Goal: Task Accomplishment & Management: Use online tool/utility

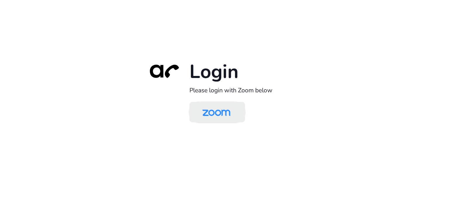
click at [210, 110] on img at bounding box center [216, 112] width 40 height 19
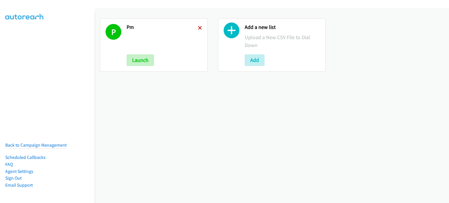
click at [198, 27] on icon at bounding box center [200, 28] width 4 height 4
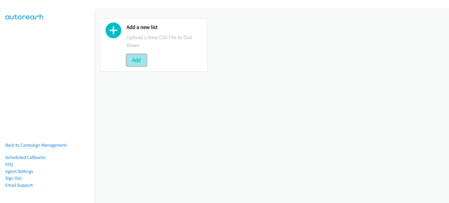
click at [135, 59] on button "Add" at bounding box center [137, 60] width 20 height 12
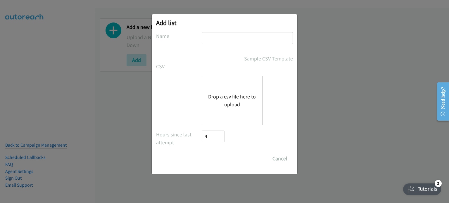
click at [223, 91] on div "Drop a csv file here to upload" at bounding box center [232, 101] width 61 height 50
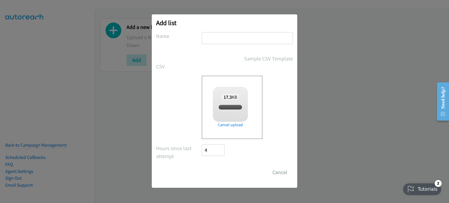
checkbox input "true"
click at [215, 38] on input "text" at bounding box center [247, 38] width 91 height 12
type input "AM"
click at [214, 172] on input "Save List" at bounding box center [217, 173] width 31 height 12
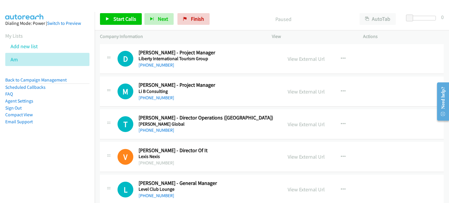
click at [64, 138] on aside "Dialing Mode: Power | Switch to Preview My Lists Add new list Am Back to Campai…" at bounding box center [47, 82] width 95 height 140
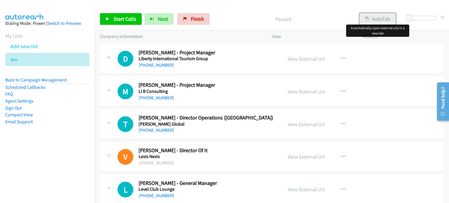
click at [381, 17] on button "AutoTab" at bounding box center [378, 19] width 36 height 12
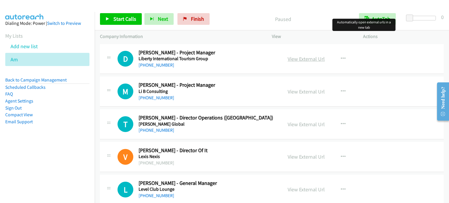
click at [309, 58] on link "View External Url" at bounding box center [306, 59] width 37 height 7
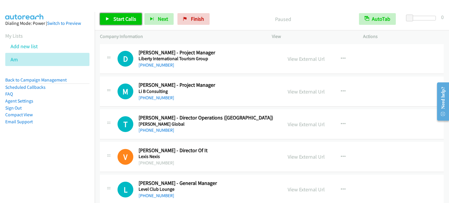
click at [125, 20] on span "Start Calls" at bounding box center [124, 18] width 23 height 7
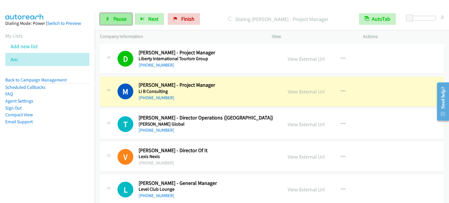
click at [119, 20] on span "Pause" at bounding box center [119, 18] width 13 height 7
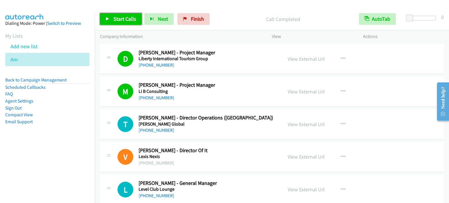
click at [121, 20] on span "Start Calls" at bounding box center [124, 18] width 23 height 7
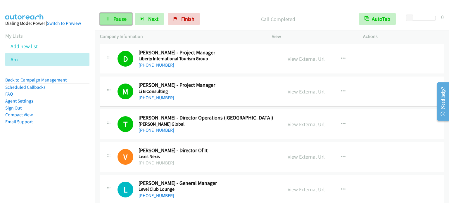
click at [115, 20] on span "Pause" at bounding box center [119, 18] width 13 height 7
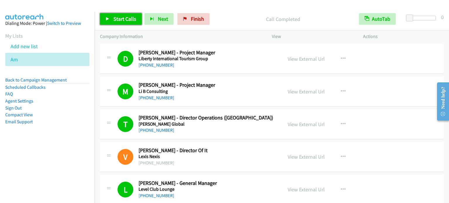
click at [113, 20] on span "Start Calls" at bounding box center [124, 18] width 23 height 7
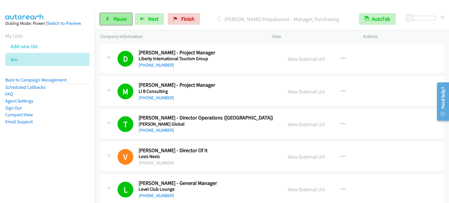
click at [113, 21] on span "Pause" at bounding box center [119, 18] width 13 height 7
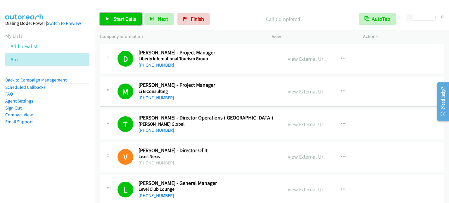
click at [116, 22] on span "Start Calls" at bounding box center [124, 18] width 23 height 7
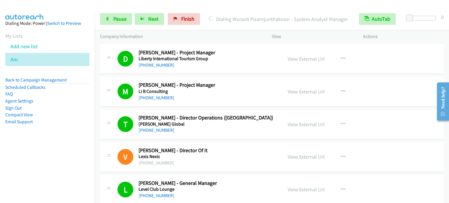
click at [78, 131] on aside "Dialing Mode: Power | Switch to Preview My Lists Add new list Am Back to Campai…" at bounding box center [47, 82] width 95 height 140
click at [108, 23] on link "Pause" at bounding box center [116, 19] width 32 height 12
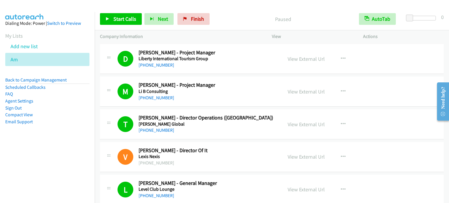
click at [71, 131] on aside "Dialing Mode: Power | Switch to Preview My Lists Add new list Am Back to Campai…" at bounding box center [47, 82] width 95 height 140
click at [85, 149] on aside "Dialing Mode: Power | Switch to Preview My Lists Add new list Am Back to Campai…" at bounding box center [47, 82] width 95 height 140
click at [115, 21] on span "Start Calls" at bounding box center [124, 18] width 23 height 7
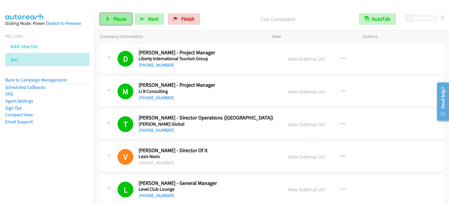
click at [126, 18] on link "Pause" at bounding box center [116, 19] width 32 height 12
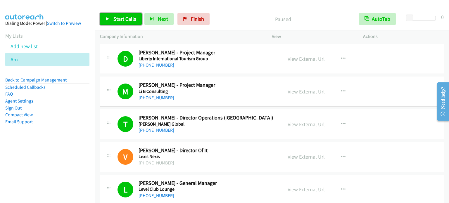
click at [121, 15] on span "Start Calls" at bounding box center [124, 18] width 23 height 7
click at [120, 20] on span "Start Calls" at bounding box center [124, 18] width 23 height 7
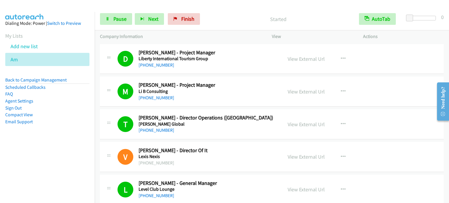
click at [46, 157] on nav "Dialing Mode: Power | Switch to Preview My Lists Add new list Am Back to Campai…" at bounding box center [47, 113] width 95 height 203
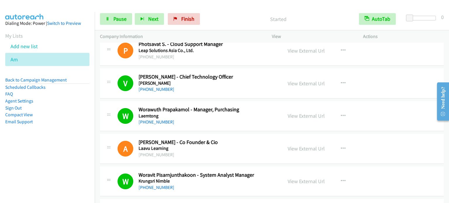
scroll to position [205, 0]
drag, startPoint x: 67, startPoint y: 134, endPoint x: 197, endPoint y: 1, distance: 185.6
click at [67, 135] on aside "Dialing Mode: Power | Switch to Preview My Lists Add new list Am Back to Campai…" at bounding box center [47, 82] width 95 height 140
click at [121, 18] on span "Pause" at bounding box center [119, 18] width 13 height 7
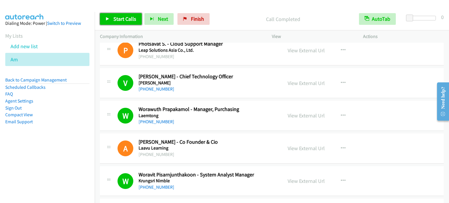
click at [127, 19] on span "Start Calls" at bounding box center [124, 18] width 23 height 7
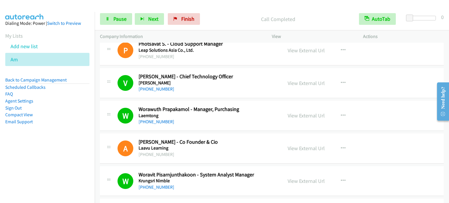
click at [71, 140] on aside "Dialing Mode: Power | Switch to Preview My Lists Add new list Am Back to Campai…" at bounding box center [47, 82] width 95 height 140
click at [112, 19] on link "Pause" at bounding box center [116, 19] width 32 height 12
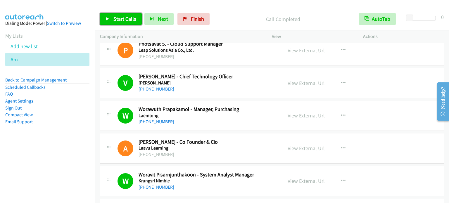
click at [127, 19] on span "Start Calls" at bounding box center [124, 18] width 23 height 7
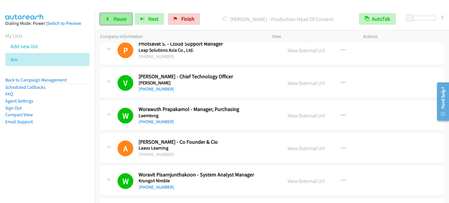
click at [123, 21] on span "Pause" at bounding box center [119, 18] width 13 height 7
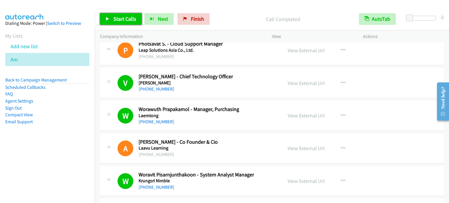
drag, startPoint x: 125, startPoint y: 16, endPoint x: 279, endPoint y: 97, distance: 173.7
click at [126, 17] on span "Start Calls" at bounding box center [124, 18] width 23 height 7
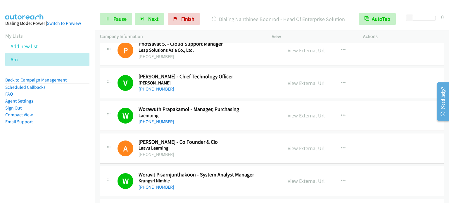
drag, startPoint x: 61, startPoint y: 146, endPoint x: 204, endPoint y: 14, distance: 194.4
click at [61, 146] on aside "Dialing Mode: Power | Switch to Preview My Lists Add new list Am Back to Campai…" at bounding box center [47, 82] width 95 height 140
click at [120, 18] on span "Pause" at bounding box center [119, 18] width 13 height 7
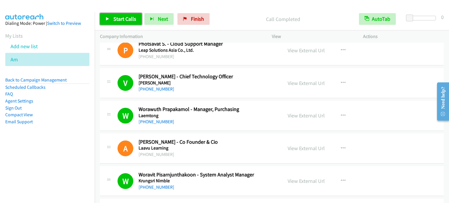
click at [113, 20] on span "Start Calls" at bounding box center [124, 18] width 23 height 7
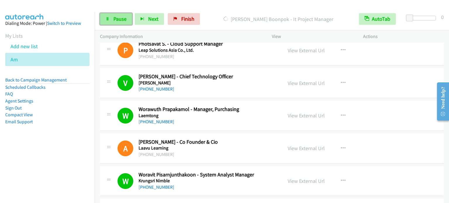
click at [120, 20] on span "Pause" at bounding box center [119, 18] width 13 height 7
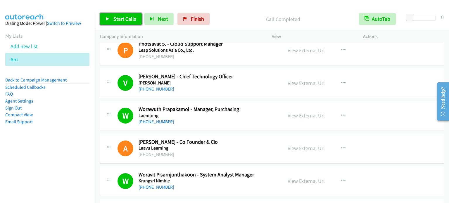
click at [114, 20] on span "Start Calls" at bounding box center [124, 18] width 23 height 7
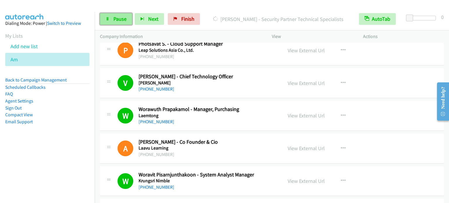
click at [119, 20] on span "Pause" at bounding box center [119, 18] width 13 height 7
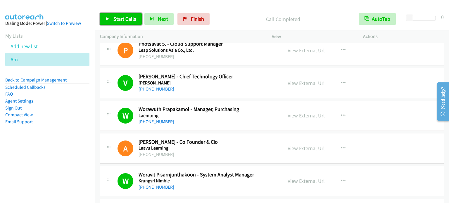
click at [120, 16] on span "Start Calls" at bounding box center [124, 18] width 23 height 7
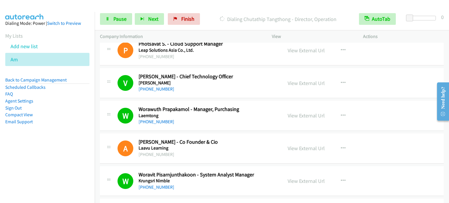
click at [25, 154] on nav "Dialing Mode: Power | Switch to Preview My Lists Add new list Am Back to Campai…" at bounding box center [47, 113] width 95 height 203
click at [120, 18] on span "Pause" at bounding box center [119, 18] width 13 height 7
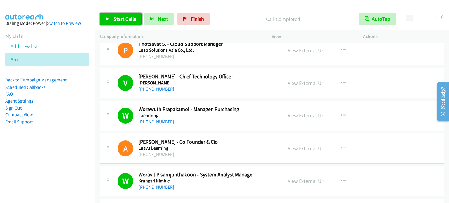
click at [122, 19] on span "Start Calls" at bounding box center [124, 18] width 23 height 7
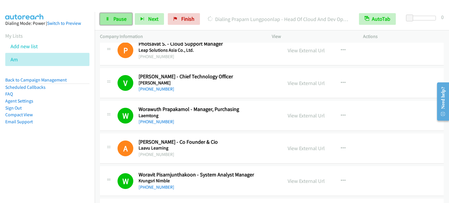
click at [122, 16] on span "Pause" at bounding box center [119, 18] width 13 height 7
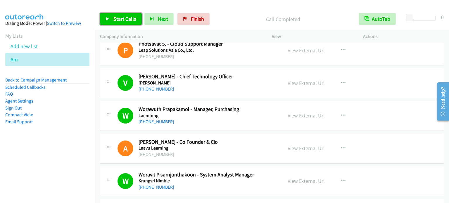
click at [127, 18] on span "Start Calls" at bounding box center [124, 18] width 23 height 7
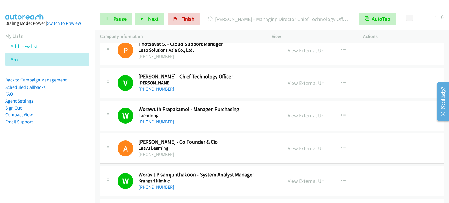
click at [60, 140] on aside "Dialing Mode: Power | Switch to Preview My Lists Add new list Am Back to Campai…" at bounding box center [47, 82] width 95 height 140
click at [120, 22] on link "Pause" at bounding box center [116, 19] width 32 height 12
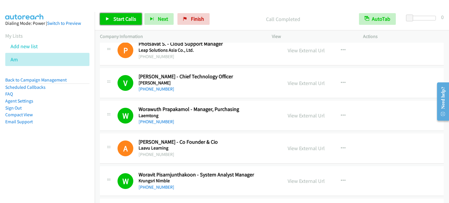
click at [126, 17] on span "Start Calls" at bounding box center [124, 18] width 23 height 7
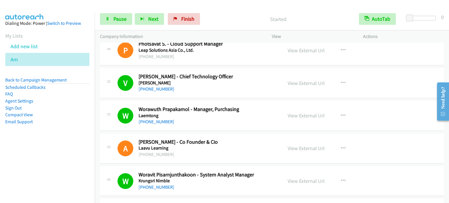
drag, startPoint x: 38, startPoint y: 135, endPoint x: 105, endPoint y: 71, distance: 92.4
click at [38, 135] on aside "Dialing Mode: Power | Switch to Preview My Lists Add new list Am Back to Campai…" at bounding box center [47, 82] width 95 height 140
click at [121, 16] on span "Pause" at bounding box center [119, 18] width 13 height 7
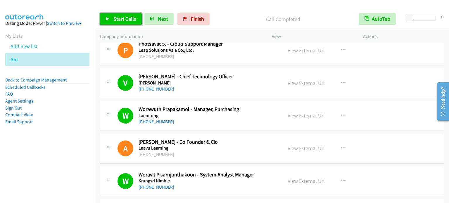
click at [130, 22] on link "Start Calls" at bounding box center [121, 19] width 42 height 12
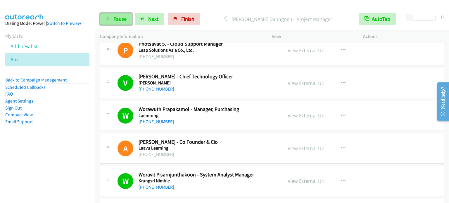
click at [123, 20] on span "Pause" at bounding box center [119, 18] width 13 height 7
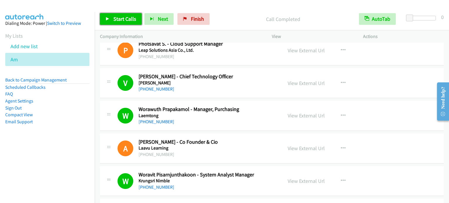
click at [110, 18] on link "Start Calls" at bounding box center [121, 19] width 42 height 12
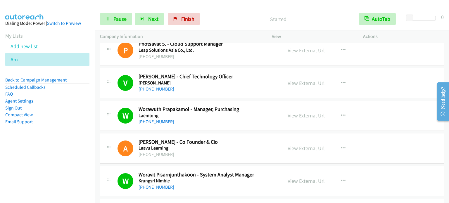
drag, startPoint x: 66, startPoint y: 166, endPoint x: 242, endPoint y: 4, distance: 239.5
click at [66, 166] on nav "Dialing Mode: Power | Switch to Preview My Lists Add new list Am Back to Campai…" at bounding box center [47, 113] width 95 height 203
click at [121, 20] on span "Pause" at bounding box center [119, 18] width 13 height 7
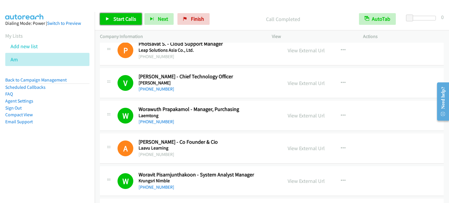
click at [120, 18] on span "Start Calls" at bounding box center [124, 18] width 23 height 7
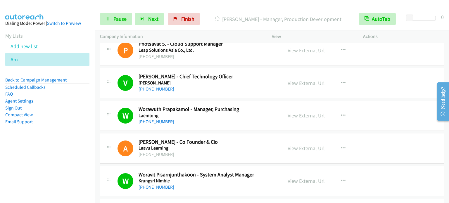
click at [64, 167] on nav "Dialing Mode: Power | Switch to Preview My Lists Add new list Am Back to Campai…" at bounding box center [47, 113] width 95 height 203
click at [122, 20] on span "Pause" at bounding box center [119, 18] width 13 height 7
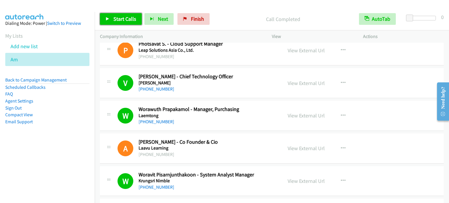
click at [127, 18] on span "Start Calls" at bounding box center [124, 18] width 23 height 7
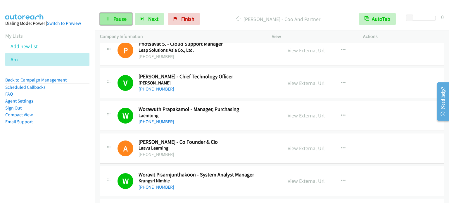
click at [107, 23] on link "Pause" at bounding box center [116, 19] width 32 height 12
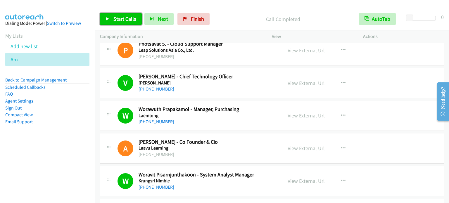
click at [123, 17] on span "Start Calls" at bounding box center [124, 18] width 23 height 7
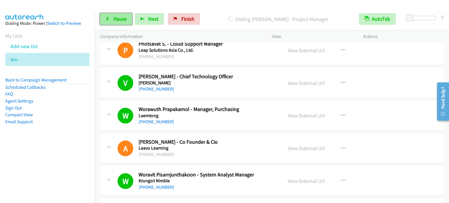
click at [108, 23] on link "Pause" at bounding box center [116, 19] width 32 height 12
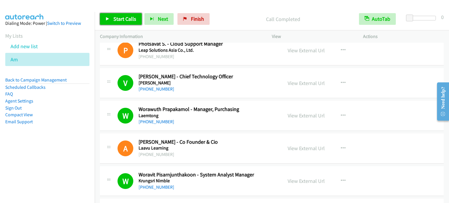
click at [120, 18] on span "Start Calls" at bounding box center [124, 18] width 23 height 7
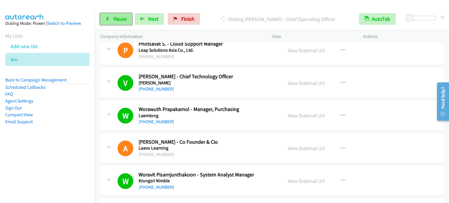
click at [119, 20] on span "Pause" at bounding box center [119, 18] width 13 height 7
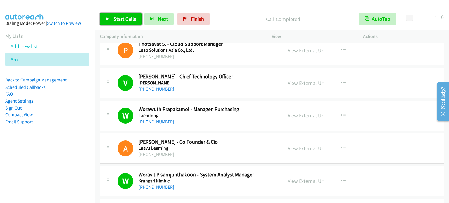
click at [123, 17] on span "Start Calls" at bounding box center [124, 18] width 23 height 7
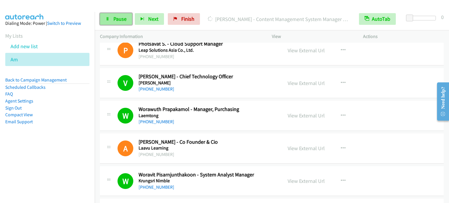
click at [119, 20] on span "Pause" at bounding box center [119, 18] width 13 height 7
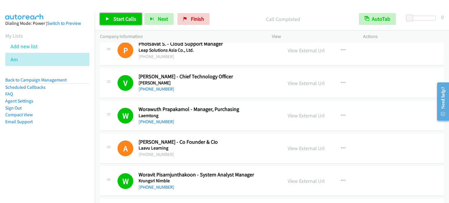
click at [120, 19] on span "Start Calls" at bounding box center [124, 18] width 23 height 7
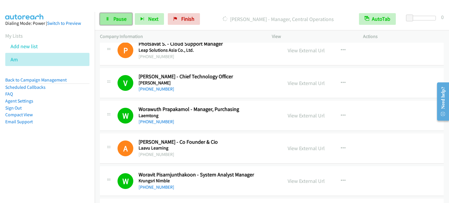
click at [122, 17] on span "Pause" at bounding box center [119, 18] width 13 height 7
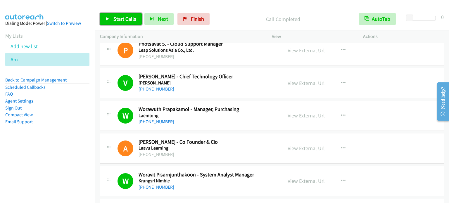
click at [125, 18] on span "Start Calls" at bounding box center [124, 18] width 23 height 7
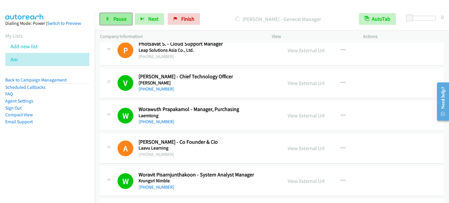
click at [126, 13] on link "Pause" at bounding box center [116, 19] width 32 height 12
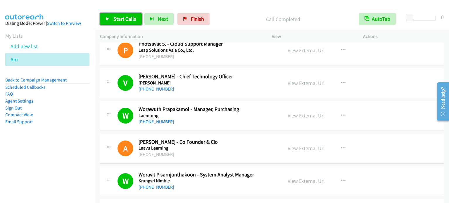
click at [118, 21] on span "Start Calls" at bounding box center [124, 18] width 23 height 7
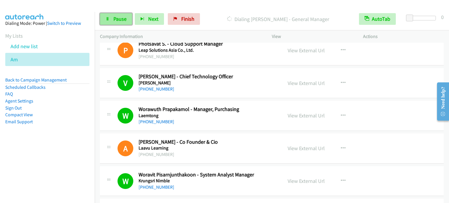
click at [123, 14] on link "Pause" at bounding box center [116, 19] width 32 height 12
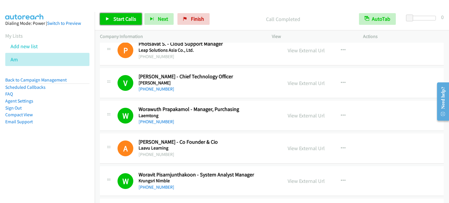
click at [111, 22] on link "Start Calls" at bounding box center [121, 19] width 42 height 12
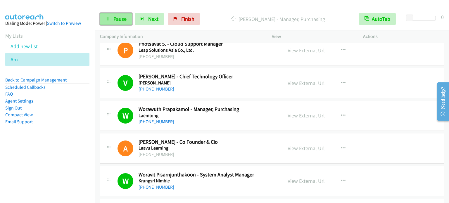
click at [115, 15] on link "Pause" at bounding box center [116, 19] width 32 height 12
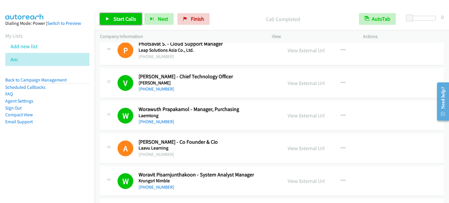
click at [126, 18] on span "Start Calls" at bounding box center [124, 18] width 23 height 7
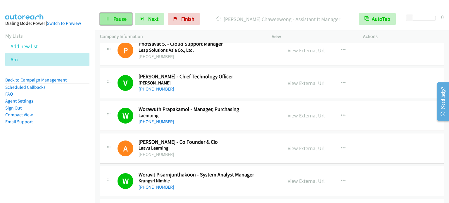
click at [116, 18] on span "Pause" at bounding box center [119, 18] width 13 height 7
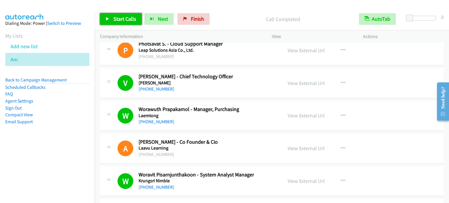
click at [134, 18] on span "Start Calls" at bounding box center [124, 18] width 23 height 7
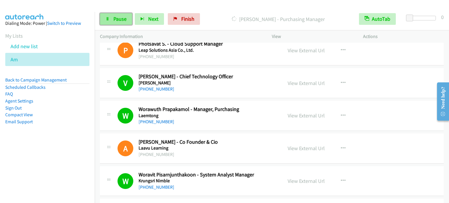
click at [124, 22] on link "Pause" at bounding box center [116, 19] width 32 height 12
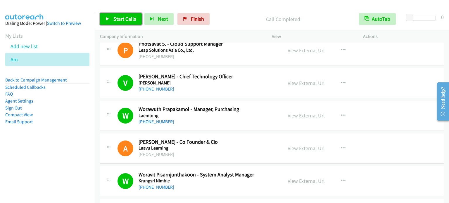
click at [119, 23] on link "Start Calls" at bounding box center [121, 19] width 42 height 12
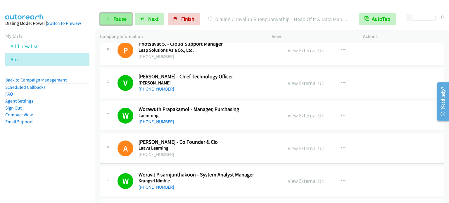
click at [106, 24] on link "Pause" at bounding box center [116, 19] width 32 height 12
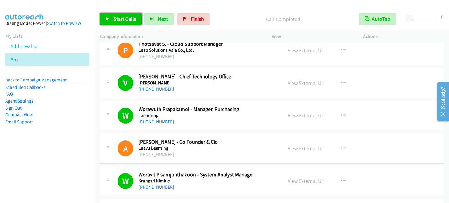
click at [128, 18] on span "Start Calls" at bounding box center [124, 18] width 23 height 7
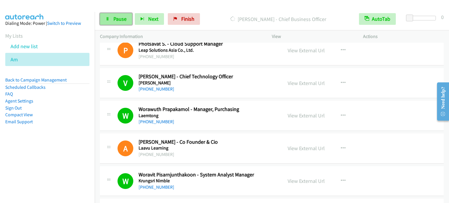
click at [127, 16] on link "Pause" at bounding box center [116, 19] width 32 height 12
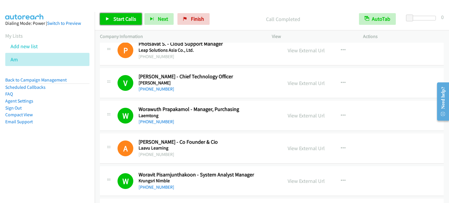
click at [129, 19] on span "Start Calls" at bounding box center [124, 18] width 23 height 7
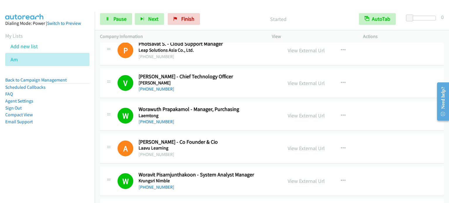
drag, startPoint x: 86, startPoint y: 107, endPoint x: 120, endPoint y: 60, distance: 58.0
click at [86, 108] on aside "Dialing Mode: Power | Switch to Preview My Lists Add new list Am Back to Campai…" at bounding box center [47, 82] width 95 height 140
click at [117, 19] on span "Pause" at bounding box center [119, 18] width 13 height 7
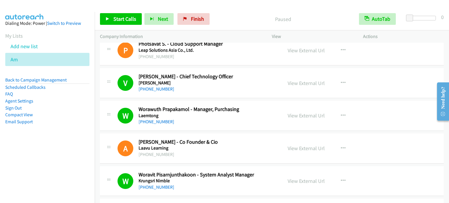
click at [36, 154] on nav "Dialing Mode: Power | Switch to Preview My Lists Add new list Am Back to Campai…" at bounding box center [47, 113] width 95 height 203
click at [115, 20] on span "Start Calls" at bounding box center [124, 18] width 23 height 7
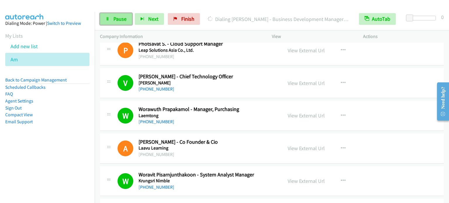
click at [122, 22] on link "Pause" at bounding box center [116, 19] width 32 height 12
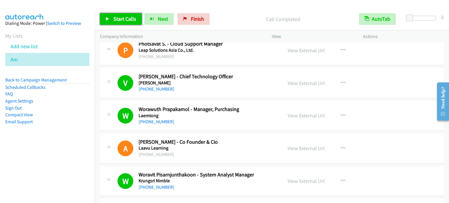
click at [129, 17] on span "Start Calls" at bounding box center [124, 18] width 23 height 7
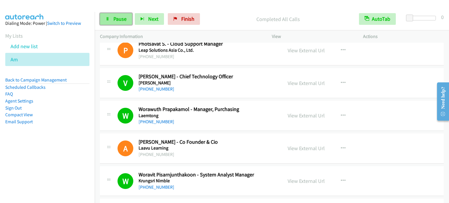
click at [123, 20] on span "Pause" at bounding box center [119, 18] width 13 height 7
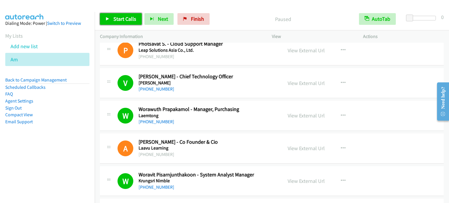
click at [123, 20] on span "Start Calls" at bounding box center [124, 18] width 23 height 7
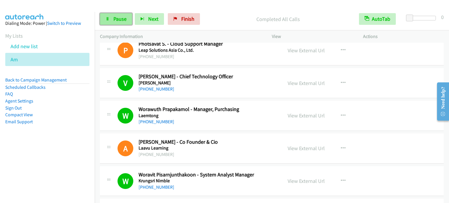
click at [122, 16] on span "Pause" at bounding box center [119, 18] width 13 height 7
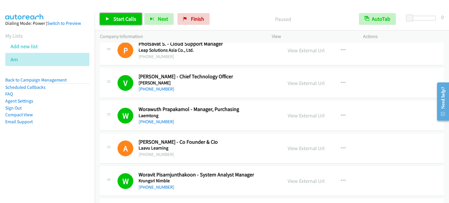
click at [127, 18] on span "Start Calls" at bounding box center [124, 18] width 23 height 7
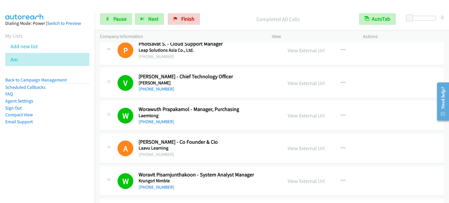
click at [273, 19] on p "Completed All Calls" at bounding box center [278, 19] width 141 height 8
drag, startPoint x: 65, startPoint y: 105, endPoint x: 109, endPoint y: 47, distance: 72.9
click at [65, 105] on li "Sign Out" at bounding box center [47, 108] width 84 height 7
click at [115, 20] on span "Pause" at bounding box center [119, 18] width 13 height 7
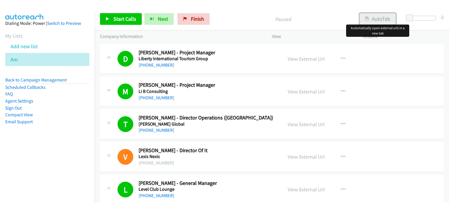
click at [372, 21] on button "AutoTab" at bounding box center [378, 19] width 36 height 12
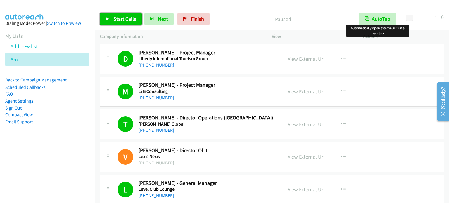
click at [119, 16] on span "Start Calls" at bounding box center [124, 18] width 23 height 7
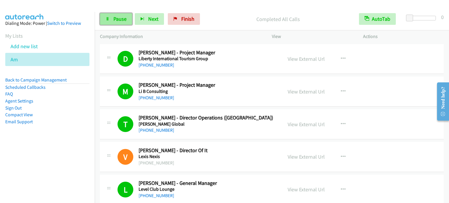
click at [115, 18] on span "Pause" at bounding box center [119, 18] width 13 height 7
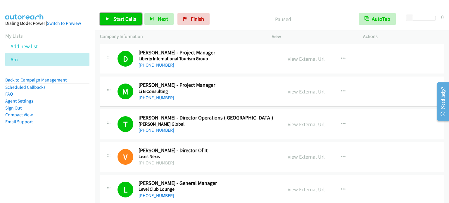
click at [134, 18] on span "Start Calls" at bounding box center [124, 18] width 23 height 7
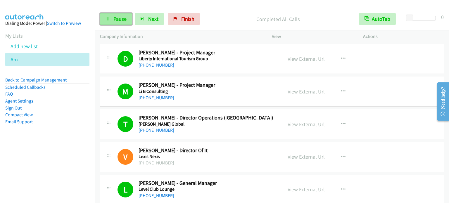
click at [123, 20] on span "Pause" at bounding box center [119, 18] width 13 height 7
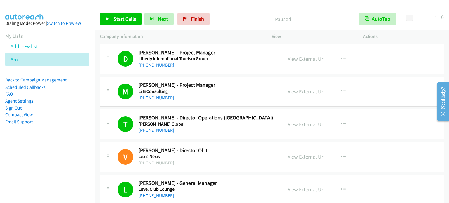
click at [317, 11] on div "Start Calls Pause Next Finish Paused AutoTab AutoTab 0" at bounding box center [272, 19] width 354 height 23
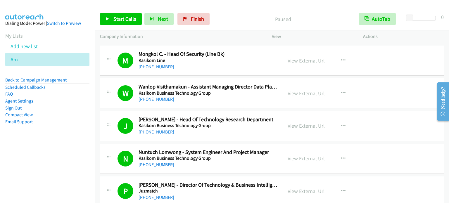
scroll to position [560, 0]
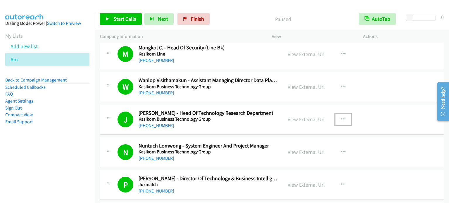
click at [344, 116] on button "button" at bounding box center [343, 120] width 16 height 12
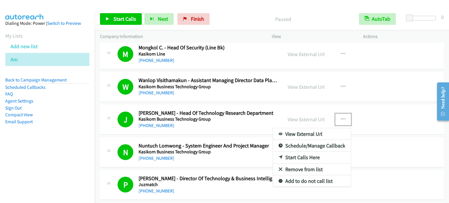
click at [307, 155] on link "Start Calls Here" at bounding box center [312, 158] width 78 height 12
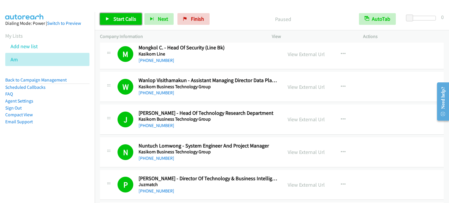
click at [123, 22] on link "Start Calls" at bounding box center [121, 19] width 42 height 12
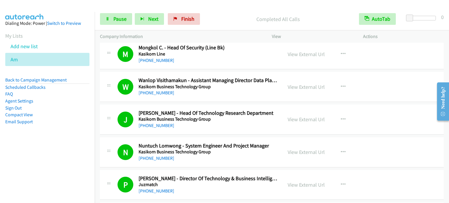
click at [57, 147] on aside "Dialing Mode: Power | Switch to Preview My Lists Add new list Am Back to Campai…" at bounding box center [47, 82] width 95 height 140
click at [121, 17] on span "Pause" at bounding box center [119, 18] width 13 height 7
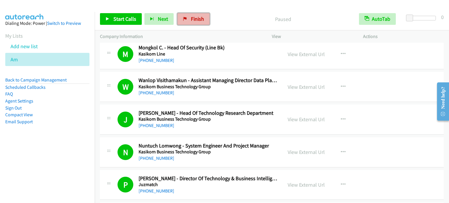
click at [191, 22] on span "Finish" at bounding box center [197, 18] width 13 height 7
